Goal: Task Accomplishment & Management: Use online tool/utility

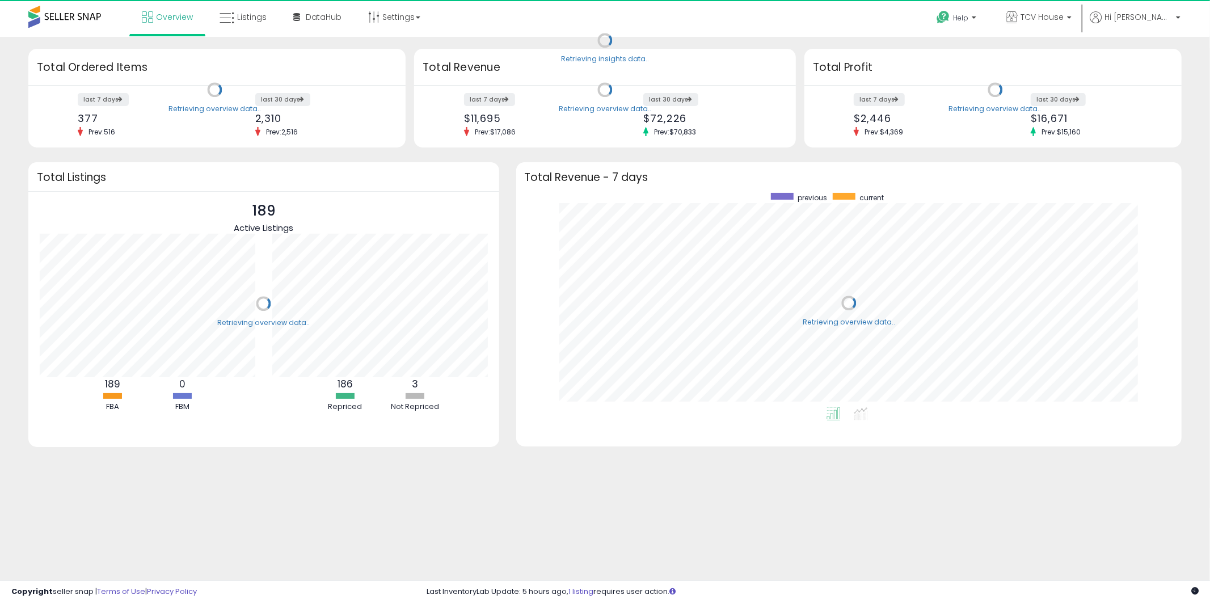
scroll to position [214, 643]
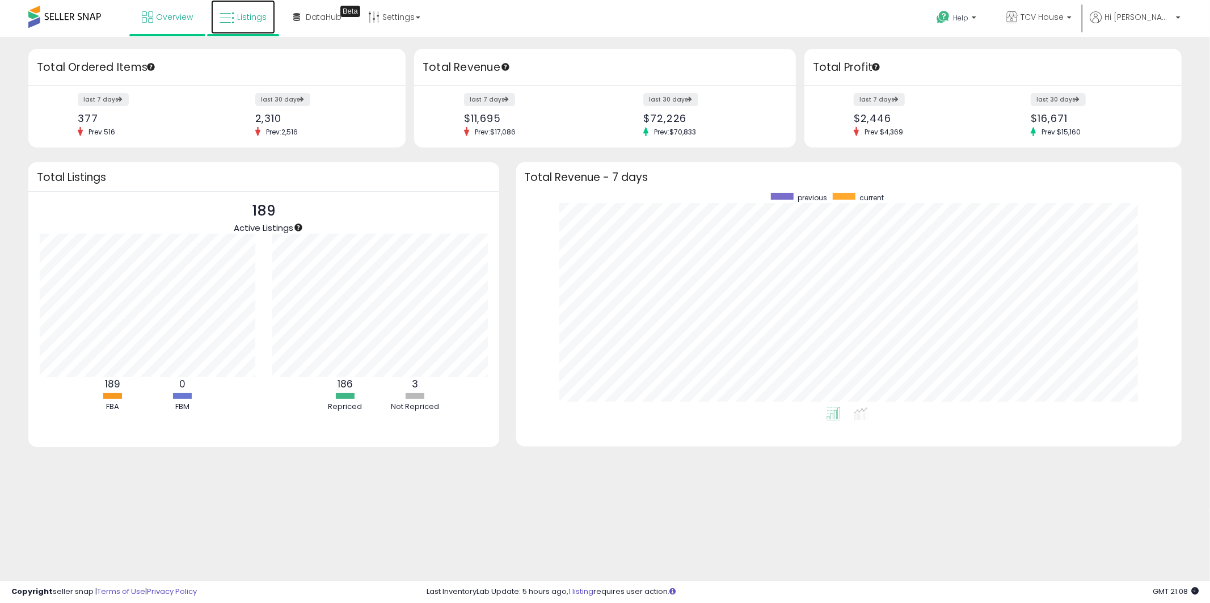
click at [255, 10] on link "Listings" at bounding box center [243, 17] width 64 height 34
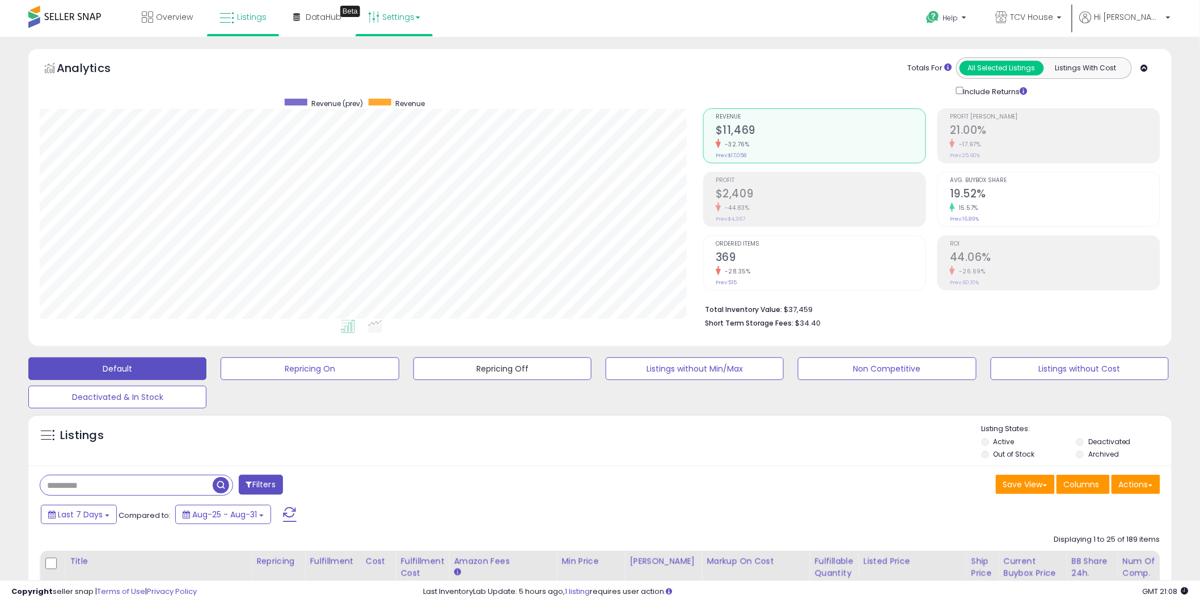
drag, startPoint x: 484, startPoint y: 360, endPoint x: 412, endPoint y: 1, distance: 366.1
click at [487, 360] on button "Repricing Off" at bounding box center [502, 368] width 178 height 23
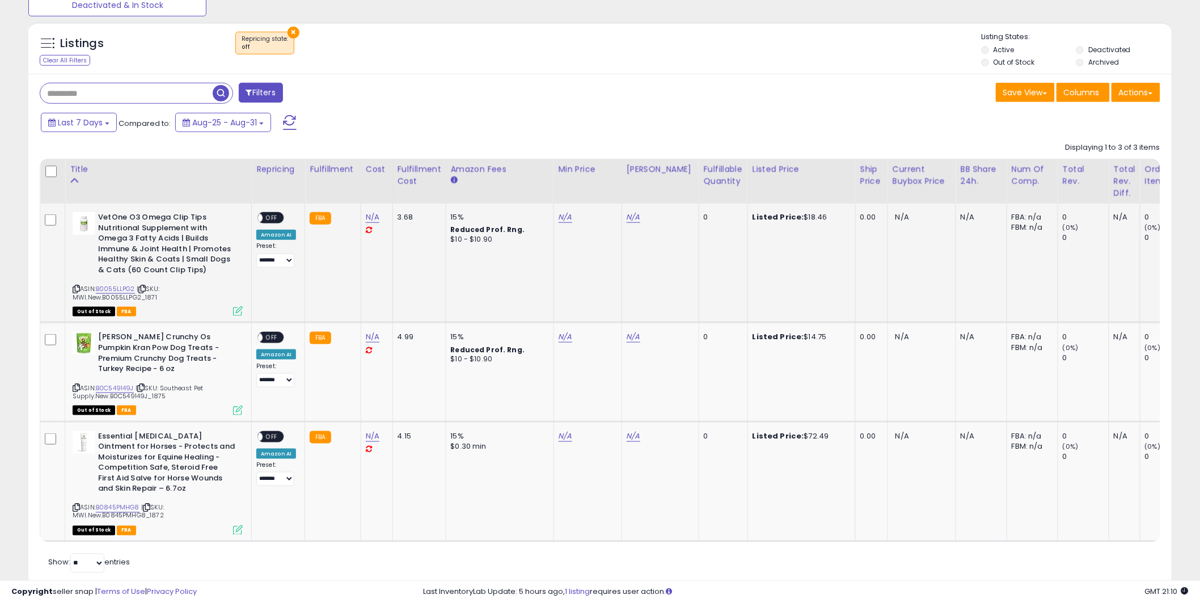
scroll to position [417, 0]
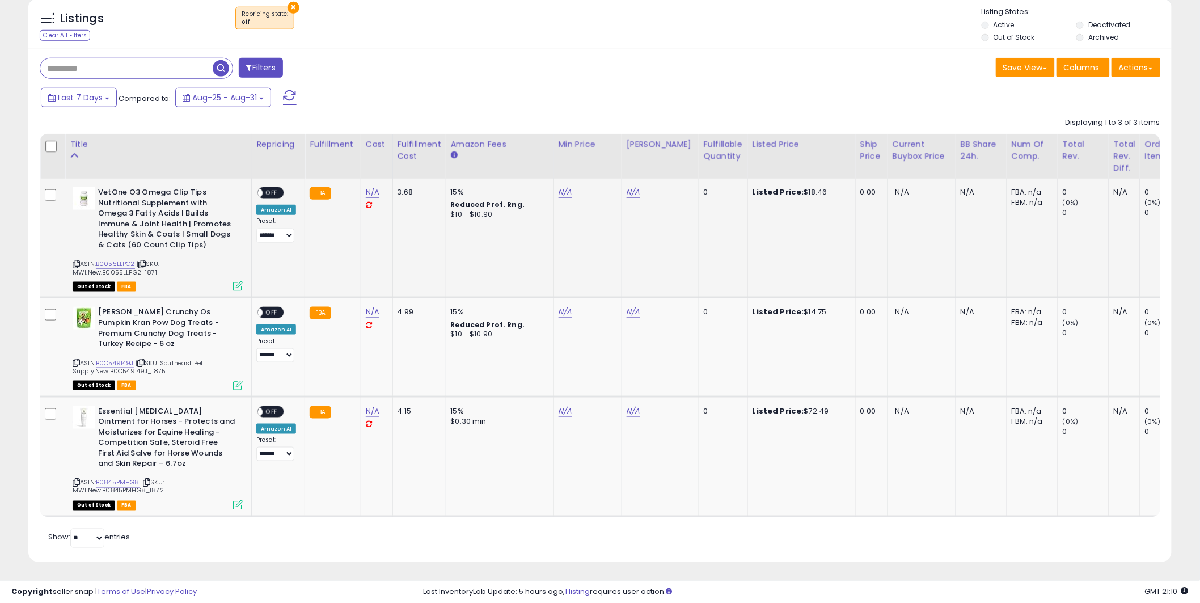
click at [274, 191] on span "OFF" at bounding box center [272, 193] width 18 height 10
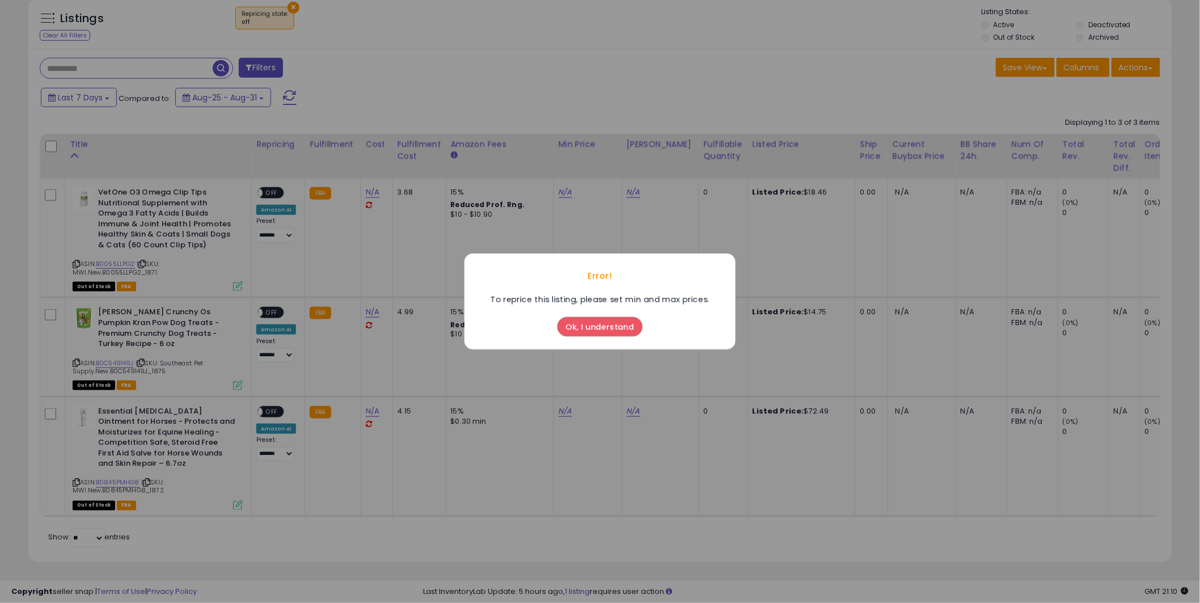
click at [594, 330] on button "Ok, I understand" at bounding box center [600, 326] width 85 height 19
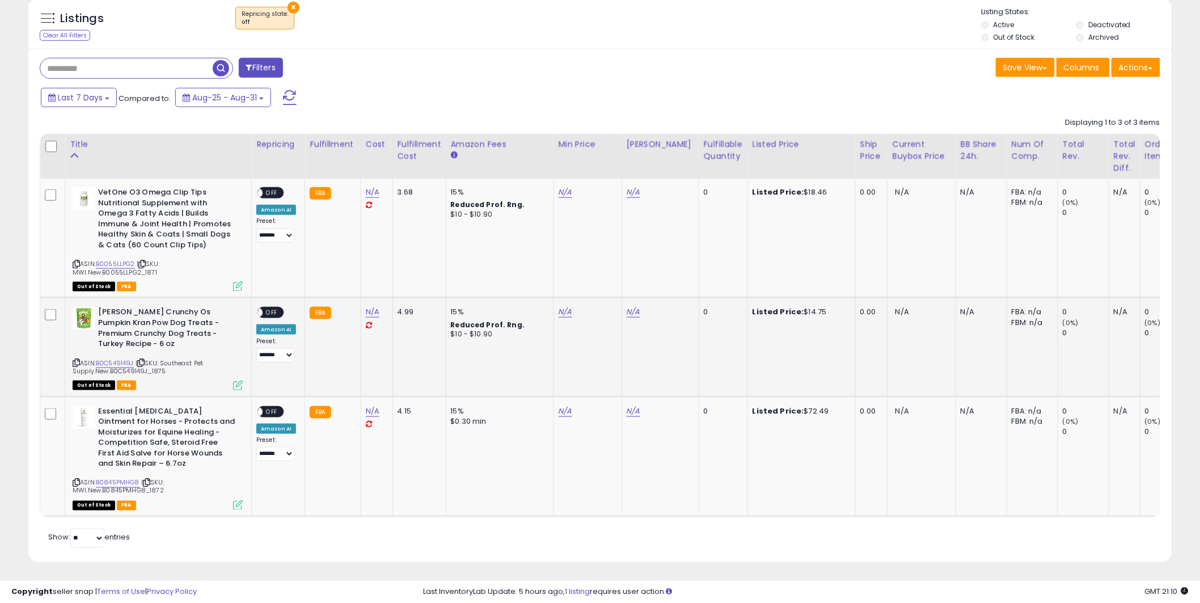
click at [594, 330] on td "N/A" at bounding box center [588, 347] width 68 height 99
